Goal: Task Accomplishment & Management: Use online tool/utility

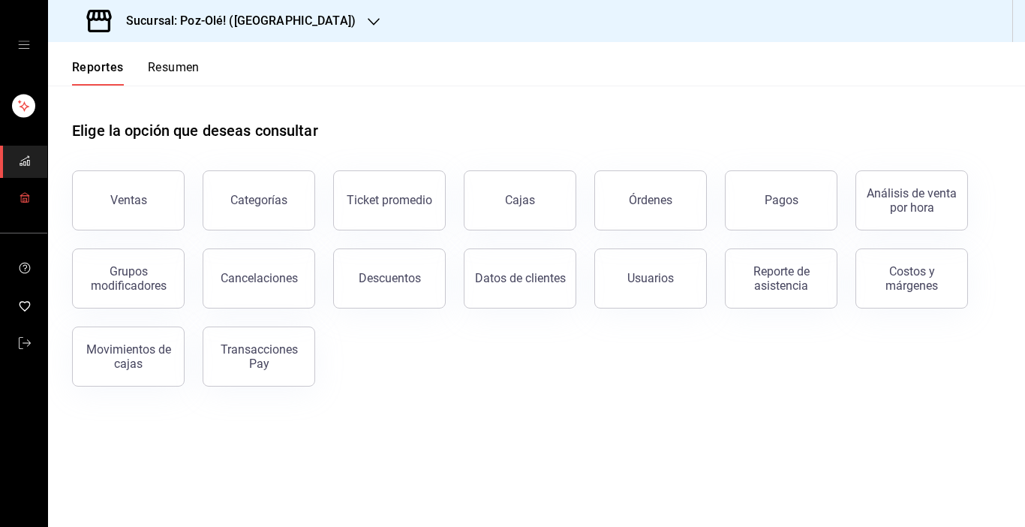
click at [26, 194] on icon "mailbox folders" at bounding box center [25, 197] width 12 height 12
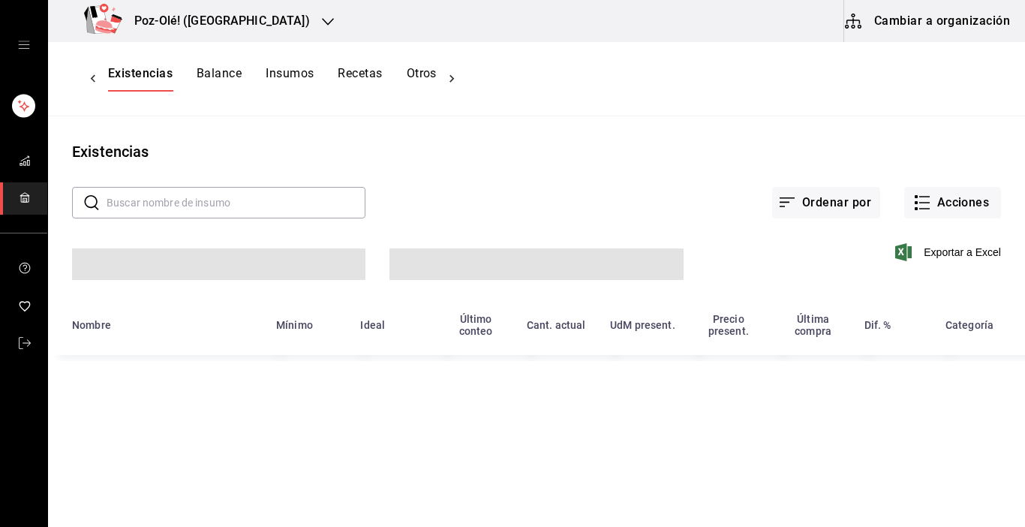
click at [26, 194] on icon "mailbox folders" at bounding box center [25, 197] width 12 height 12
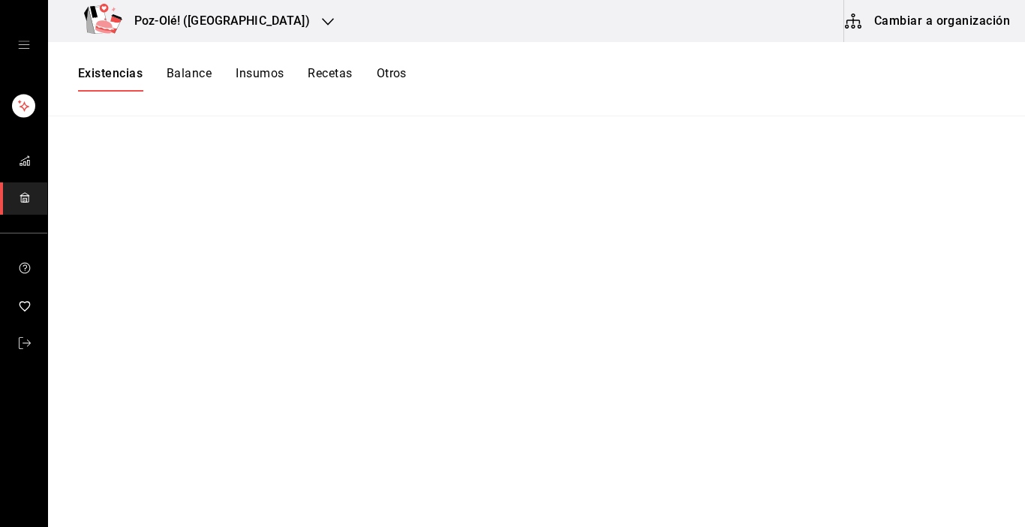
click at [912, 36] on button "Cambiar a organización" at bounding box center [928, 21] width 169 height 42
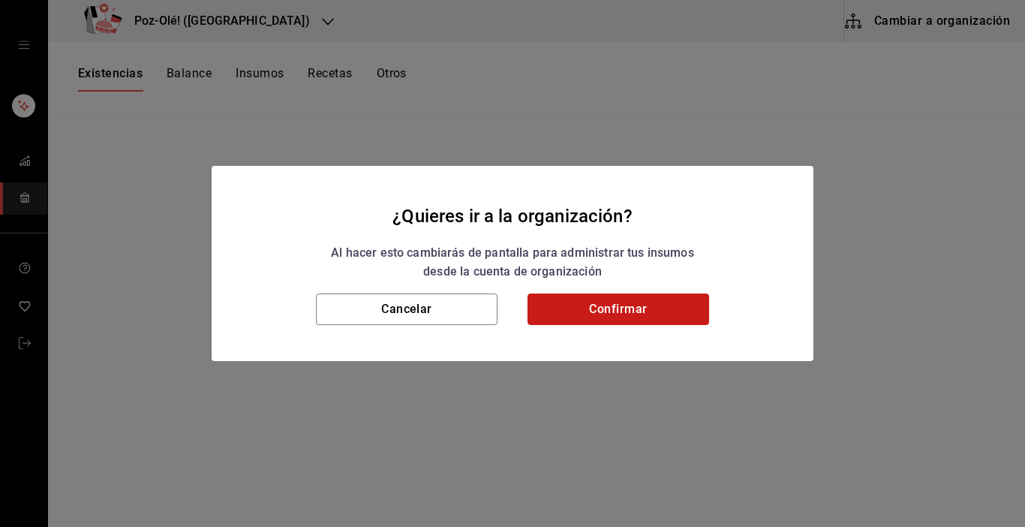
click at [634, 312] on button "Confirmar" at bounding box center [619, 309] width 182 height 32
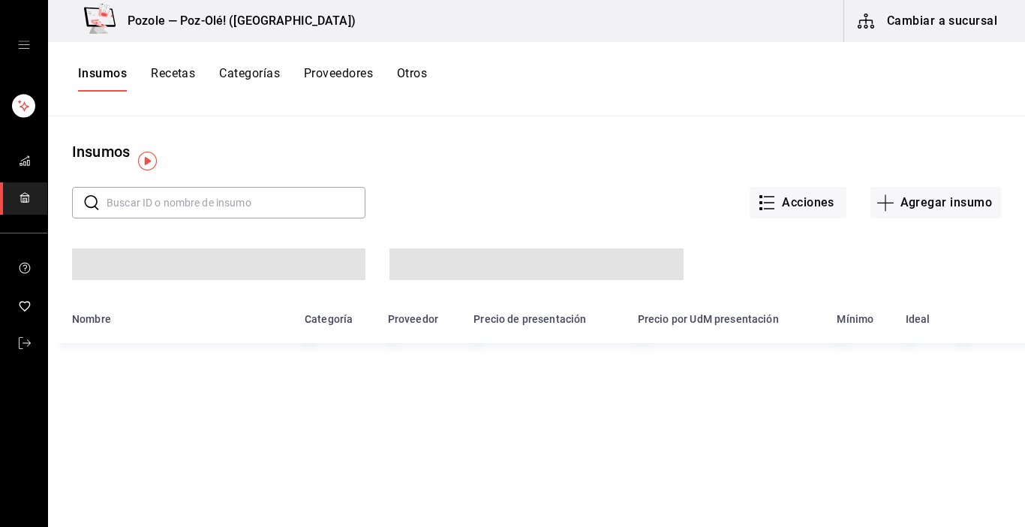
click at [405, 82] on button "Otros" at bounding box center [412, 79] width 30 height 26
click at [420, 72] on button "Otros" at bounding box center [412, 79] width 30 height 26
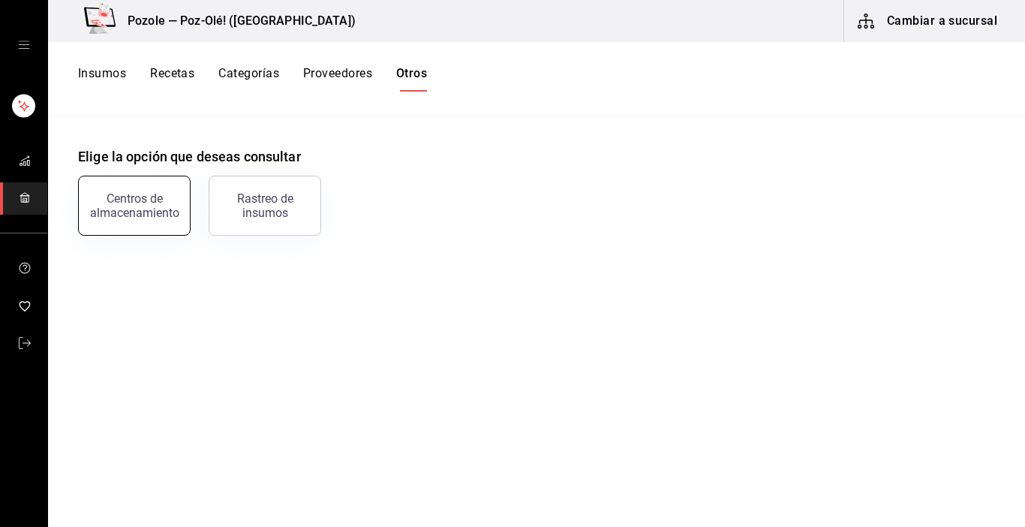
click at [154, 194] on div "Centros de almacenamiento" at bounding box center [134, 205] width 93 height 29
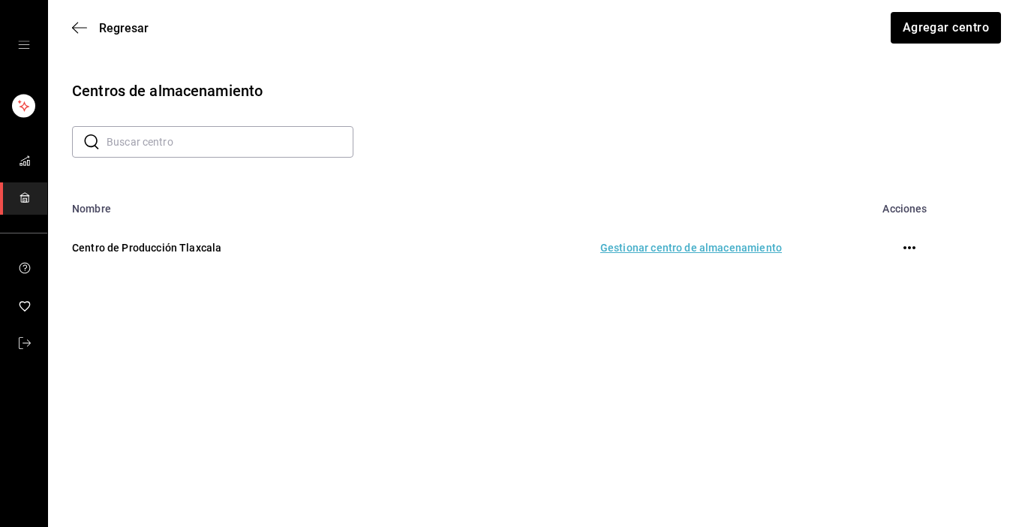
click at [706, 245] on td "Gestionar centro de almacenamiento" at bounding box center [600, 248] width 400 height 66
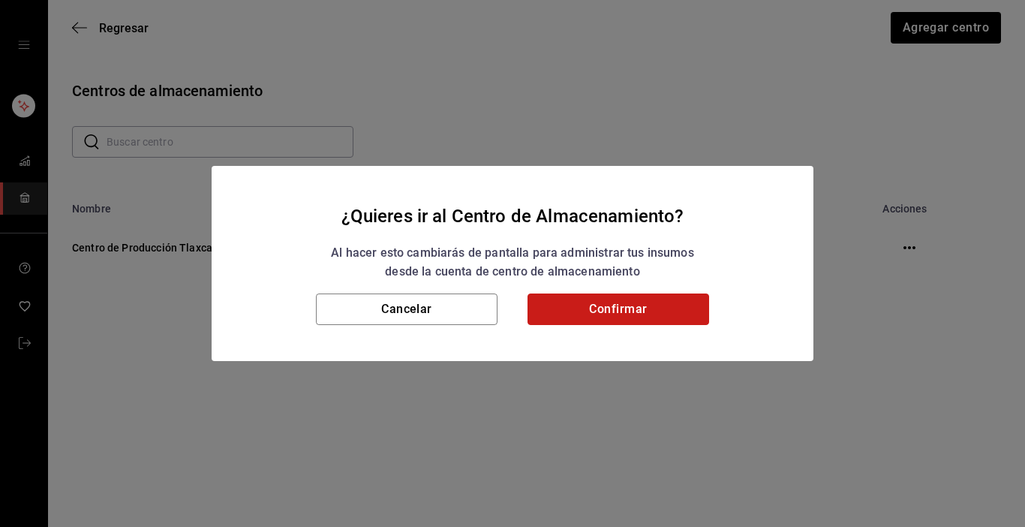
click at [634, 312] on button "Confirmar" at bounding box center [619, 309] width 182 height 32
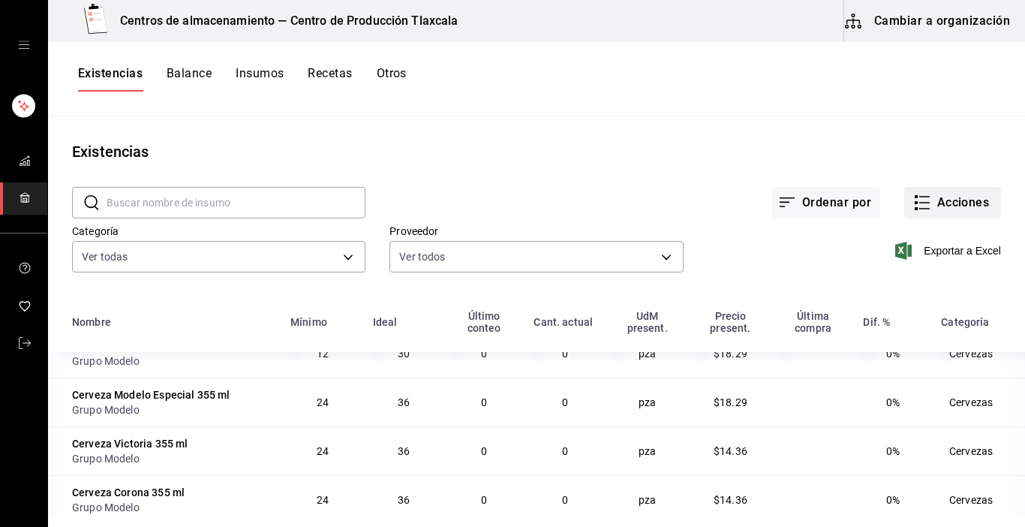
click at [915, 203] on rect "button" at bounding box center [916, 202] width 3 height 3
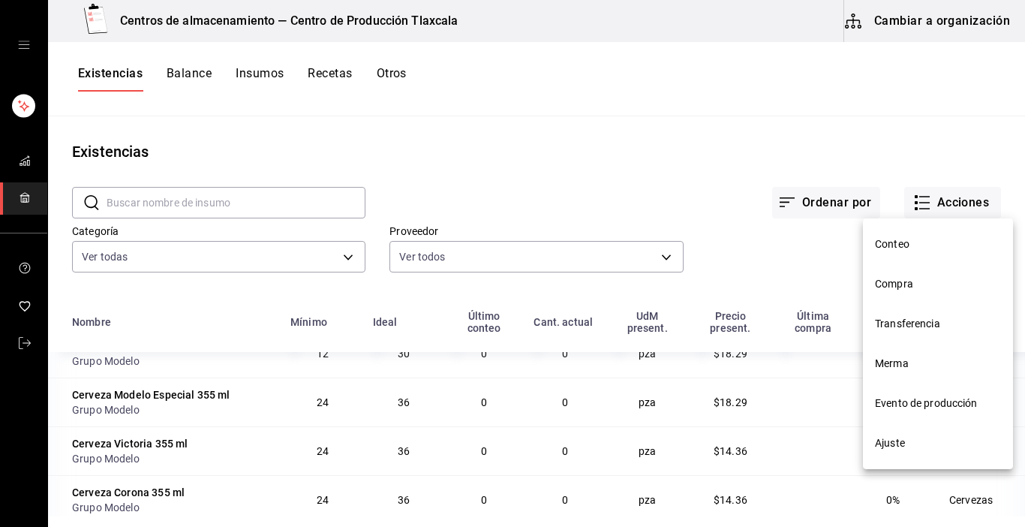
click at [892, 248] on span "Conteo" at bounding box center [938, 244] width 126 height 16
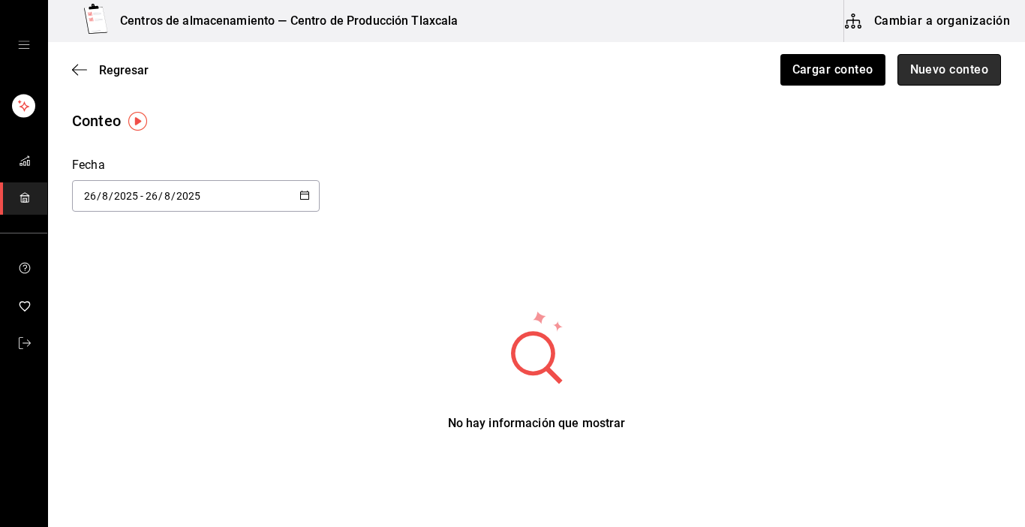
click at [952, 67] on button "Nuevo conteo" at bounding box center [950, 70] width 104 height 32
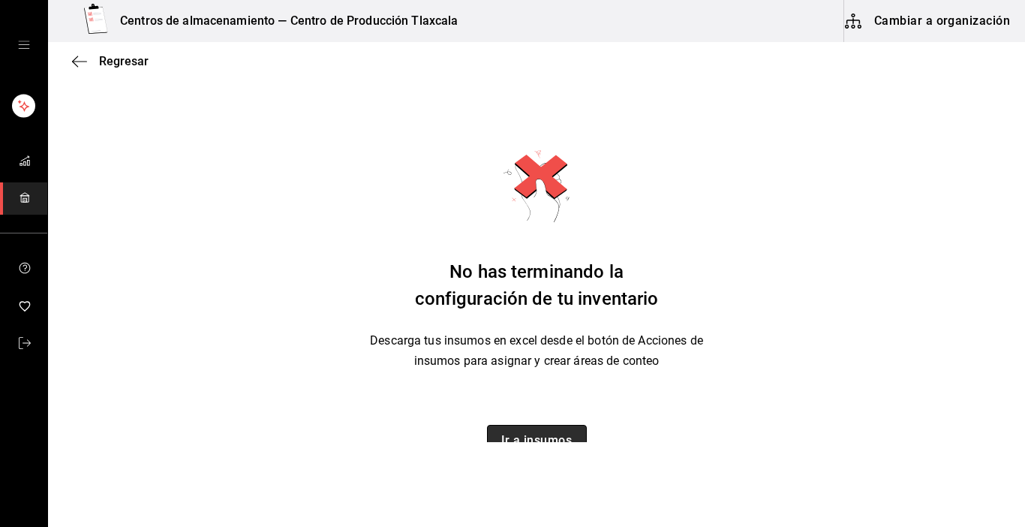
click at [534, 429] on button "Ir a insumos" at bounding box center [537, 441] width 100 height 32
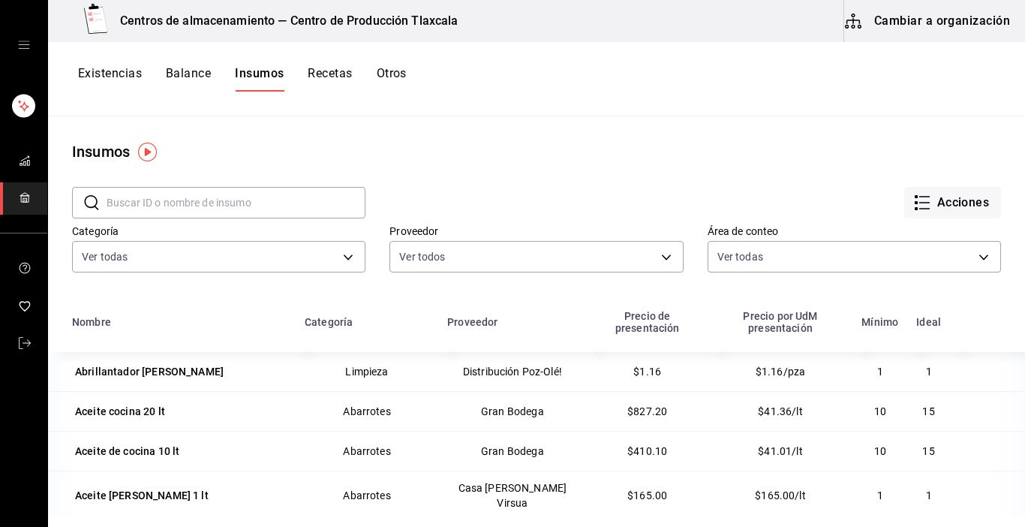
click at [101, 60] on div "Existencias Balance Insumos Recetas Otros" at bounding box center [536, 79] width 977 height 74
click at [104, 68] on button "Existencias" at bounding box center [110, 79] width 64 height 26
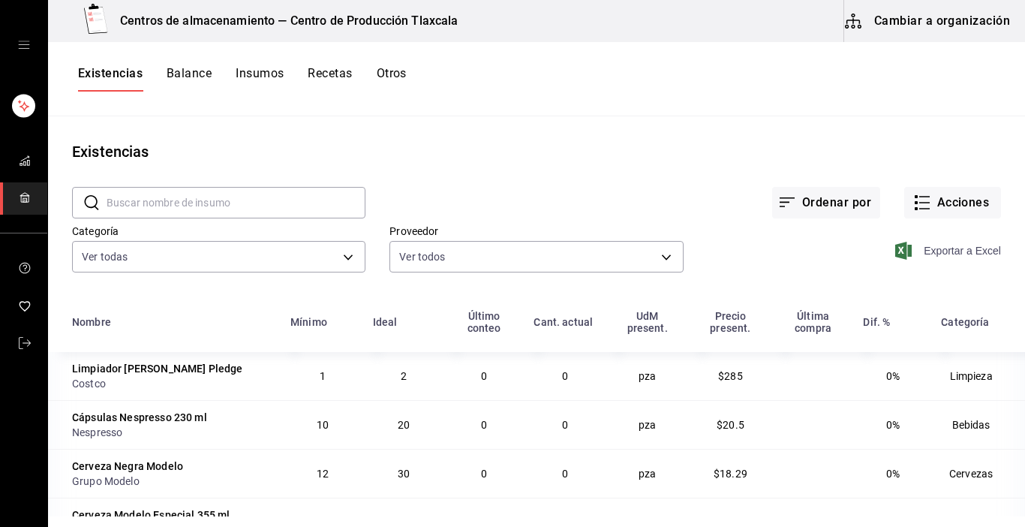
click at [958, 253] on span "Exportar a Excel" at bounding box center [949, 251] width 103 height 18
click at [919, 200] on icon "button" at bounding box center [922, 203] width 18 height 18
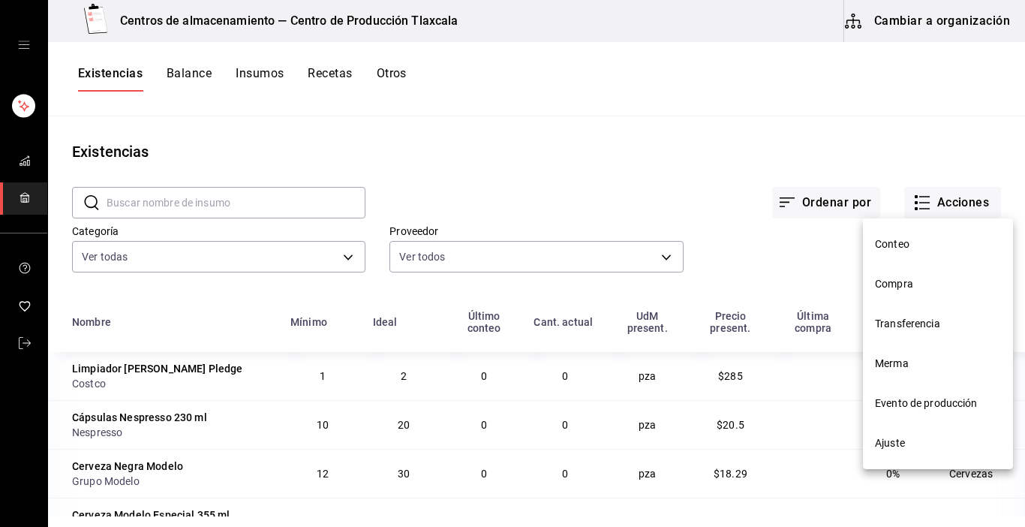
click at [903, 254] on li "Conteo" at bounding box center [938, 244] width 150 height 40
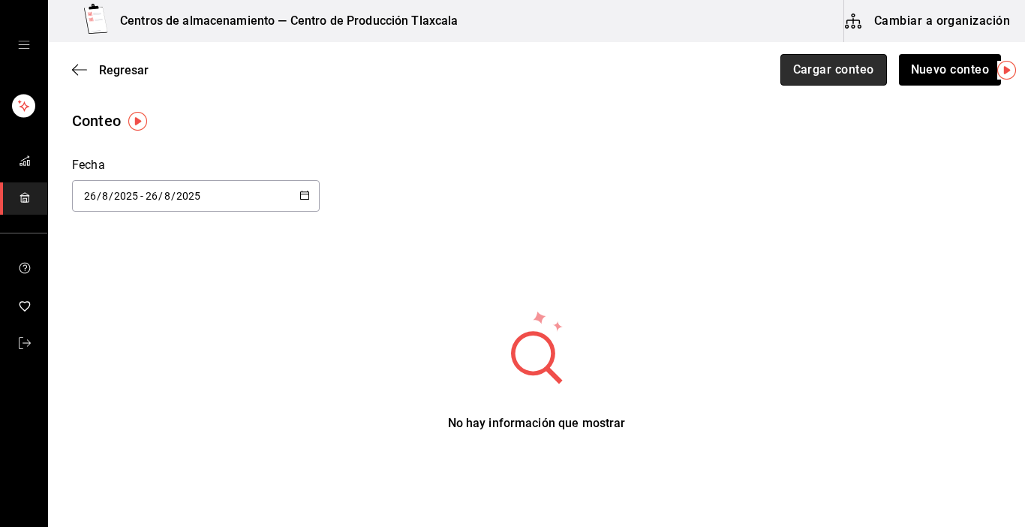
click at [859, 65] on button "Cargar conteo" at bounding box center [834, 70] width 107 height 32
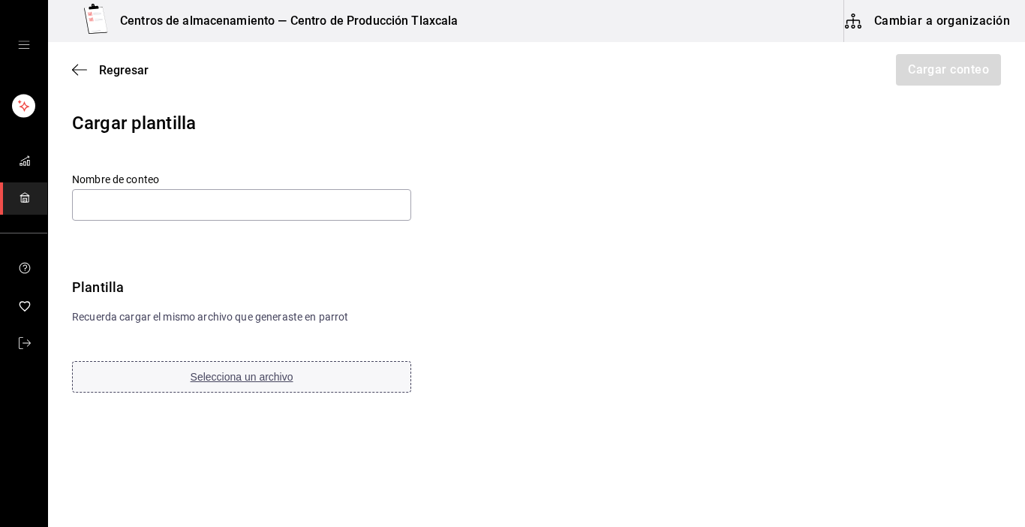
click at [234, 375] on span "Selecciona un archivo" at bounding box center [242, 377] width 103 height 12
click at [256, 378] on span "Selecciona un archivo" at bounding box center [242, 377] width 103 height 12
click at [81, 71] on icon "button" at bounding box center [79, 70] width 15 height 14
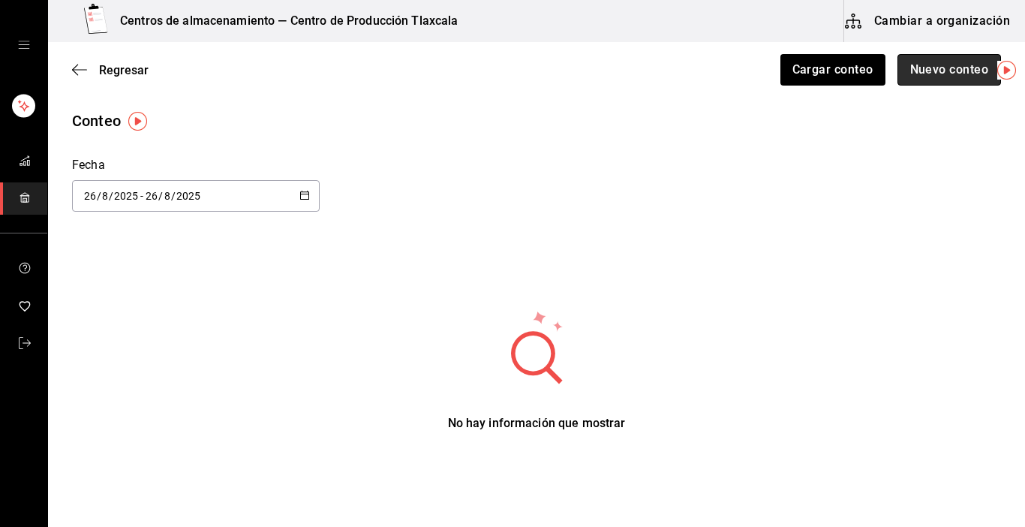
click at [912, 69] on button "Nuevo conteo" at bounding box center [950, 70] width 104 height 32
